Goal: Information Seeking & Learning: Learn about a topic

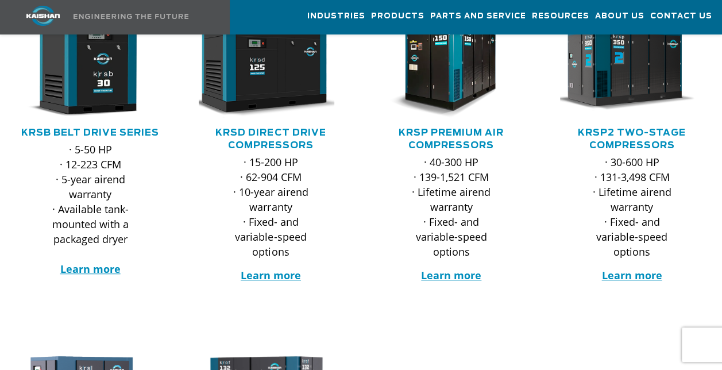
scroll to position [239, 0]
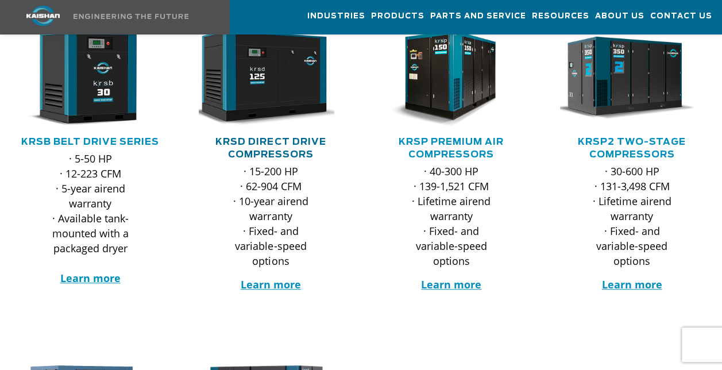
click at [300, 137] on link "KRSD Direct Drive Compressors" at bounding box center [270, 148] width 110 height 22
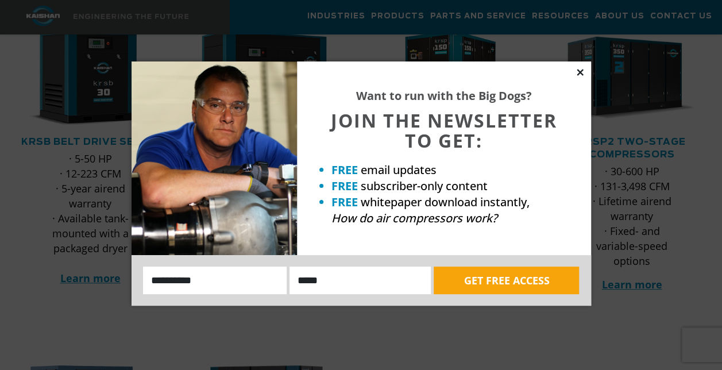
click at [581, 72] on icon at bounding box center [580, 72] width 10 height 10
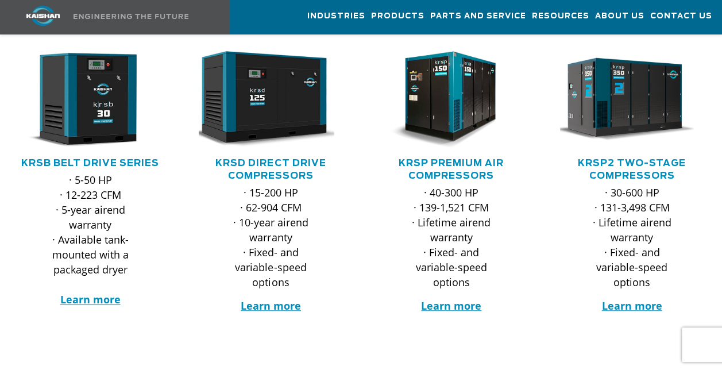
scroll to position [215, 0]
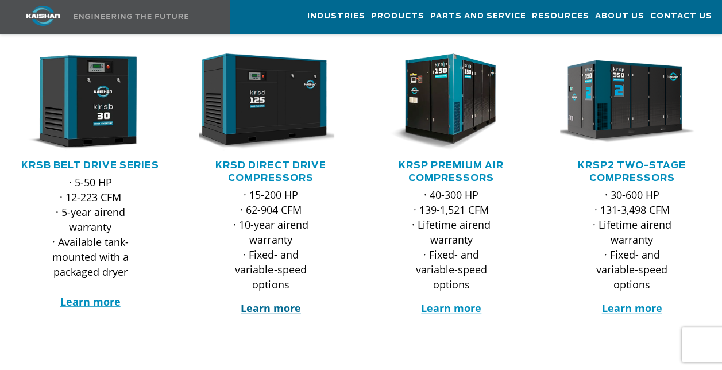
click at [269, 301] on strong "Learn more" at bounding box center [271, 308] width 60 height 14
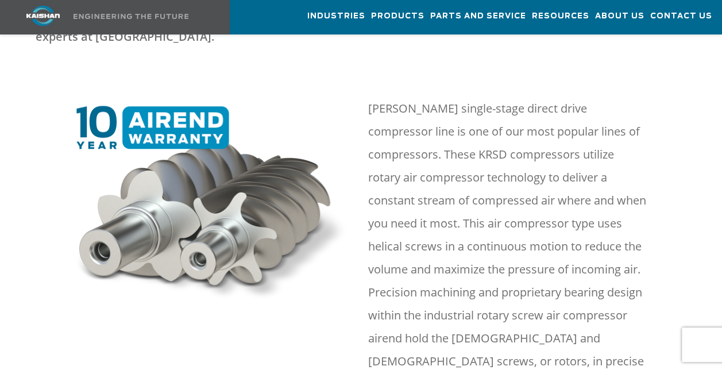
scroll to position [449, 0]
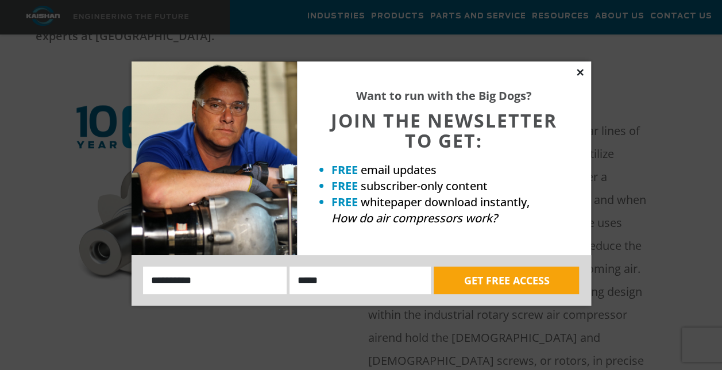
click at [581, 73] on icon at bounding box center [580, 72] width 10 height 10
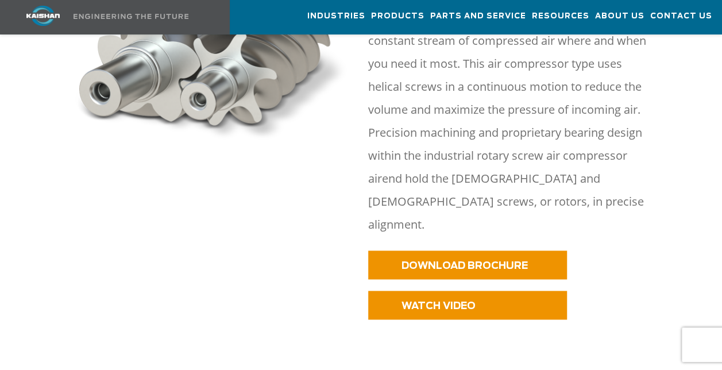
scroll to position [608, 0]
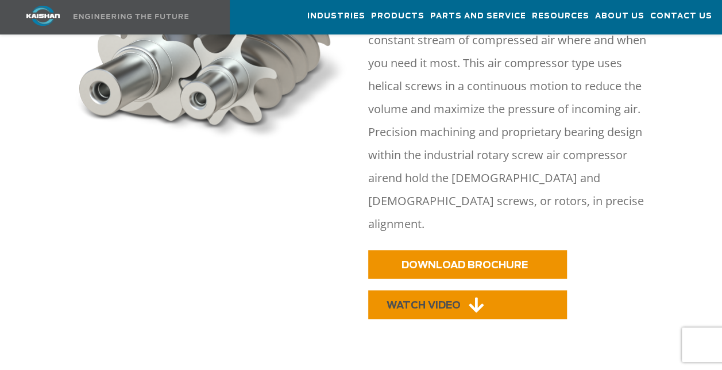
click at [462, 290] on link "WATCH VIDEO" at bounding box center [467, 304] width 199 height 29
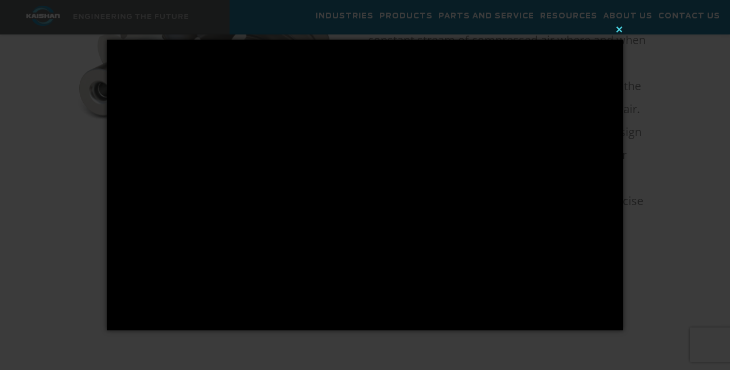
click at [623, 30] on button "×" at bounding box center [368, 29] width 517 height 25
